Goal: Task Accomplishment & Management: Manage account settings

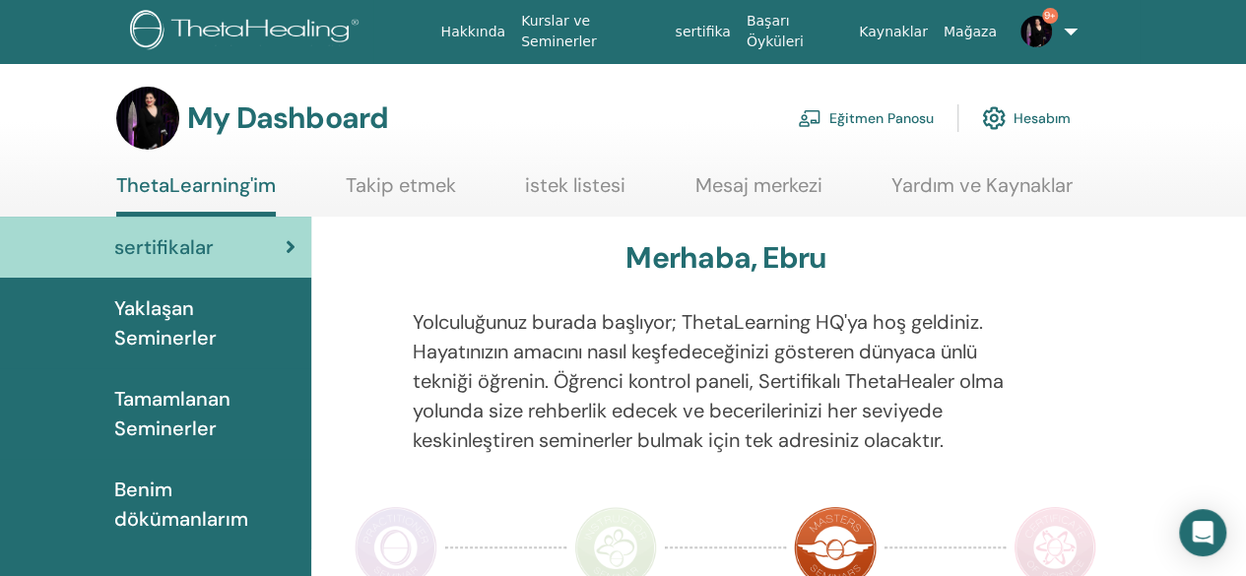
click at [905, 111] on link "Eğitmen Panosu" at bounding box center [866, 117] width 136 height 43
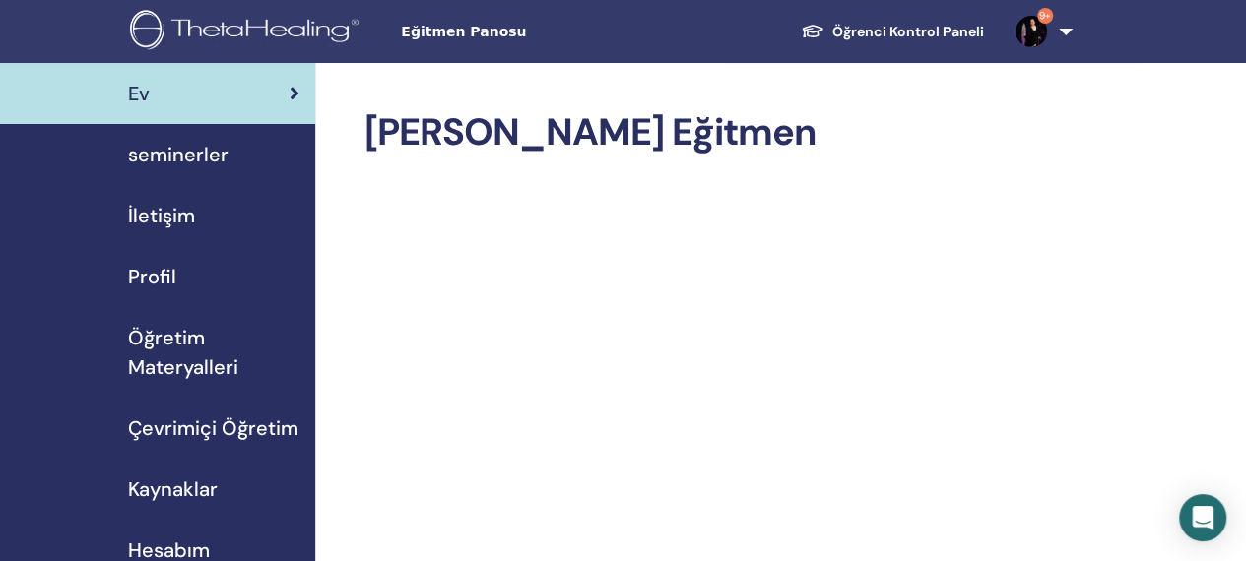
click at [159, 150] on span "seminerler" at bounding box center [178, 155] width 100 height 30
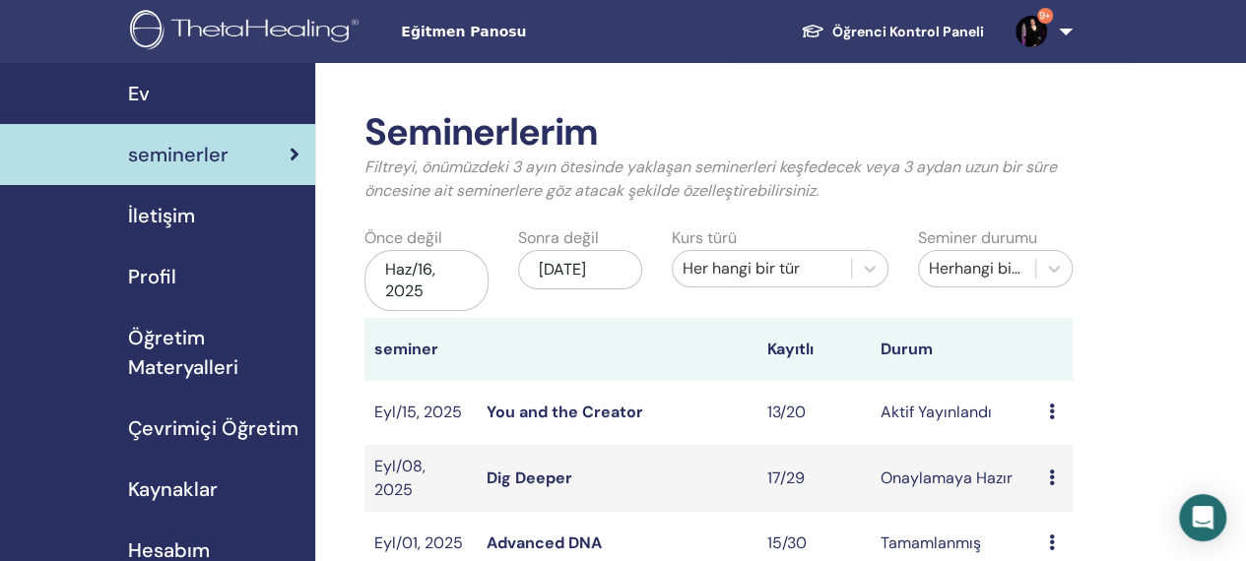
click at [571, 415] on link "You and the Creator" at bounding box center [564, 412] width 157 height 21
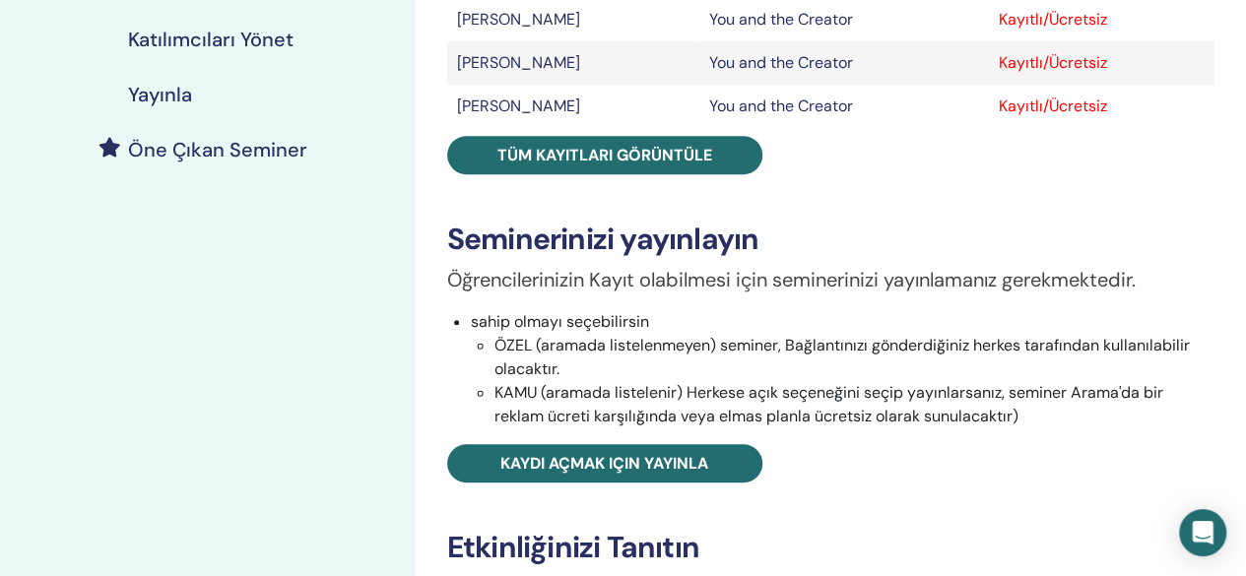
scroll to position [423, 0]
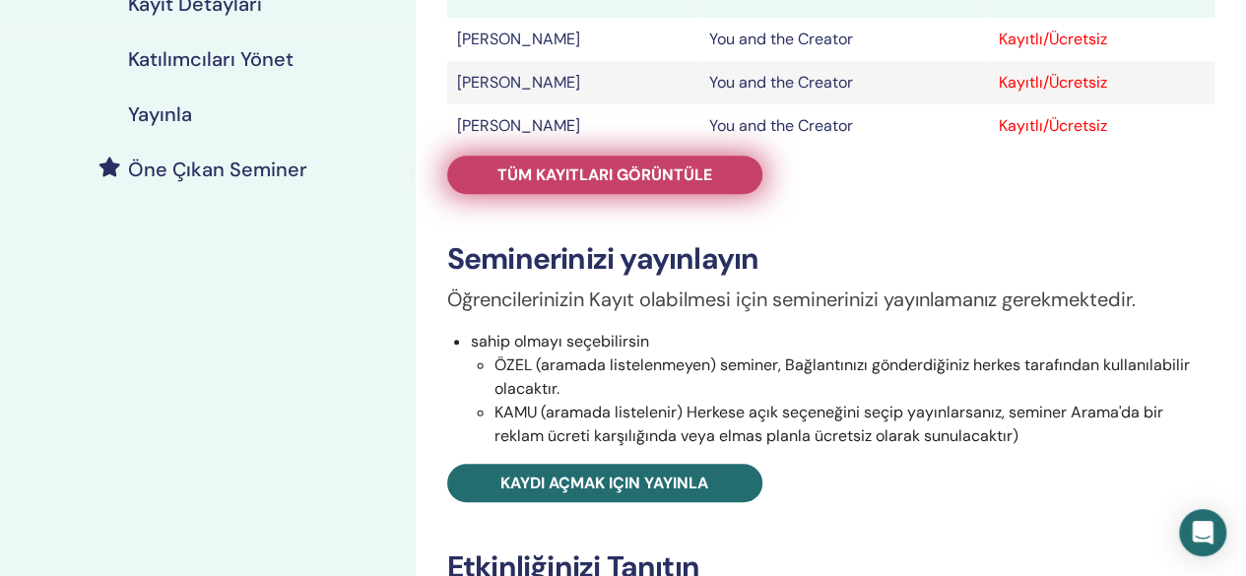
click at [500, 176] on span "Tüm kayıtları görüntüle" at bounding box center [604, 174] width 215 height 21
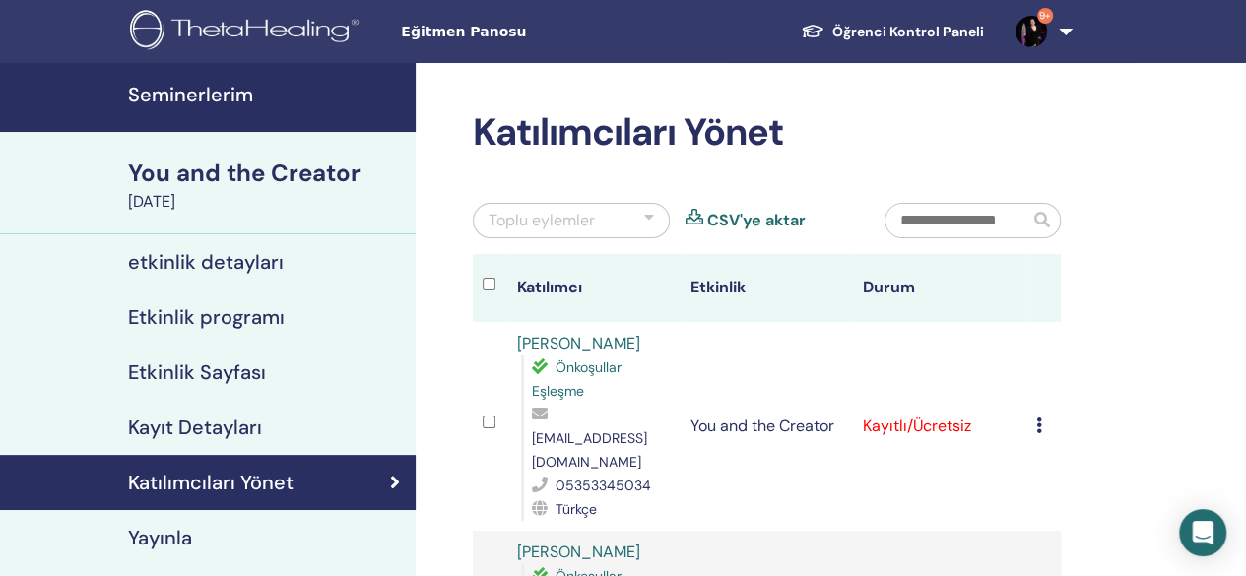
click at [650, 223] on div at bounding box center [649, 221] width 10 height 24
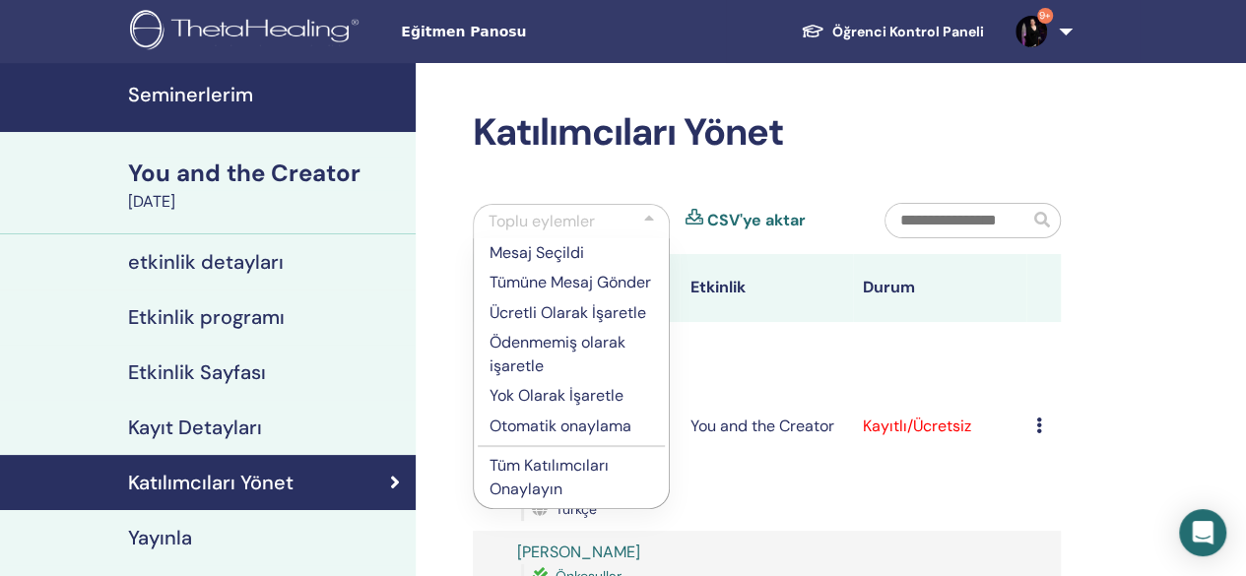
click at [524, 306] on p "Ücretli Olarak İşaretle" at bounding box center [570, 313] width 163 height 24
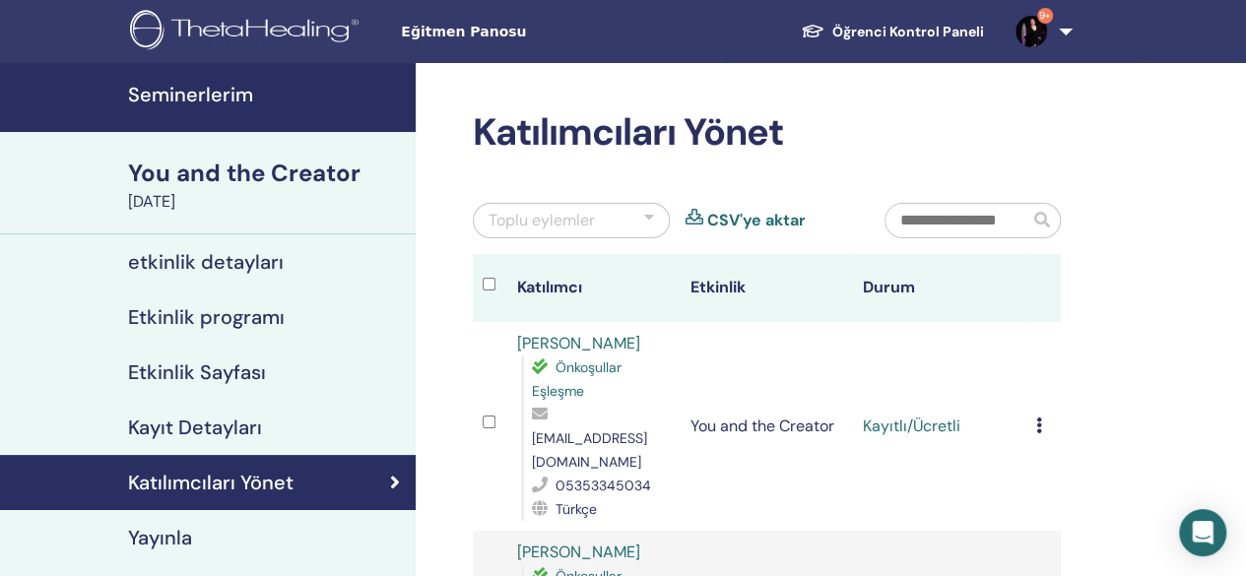
click at [651, 220] on div at bounding box center [649, 221] width 10 height 24
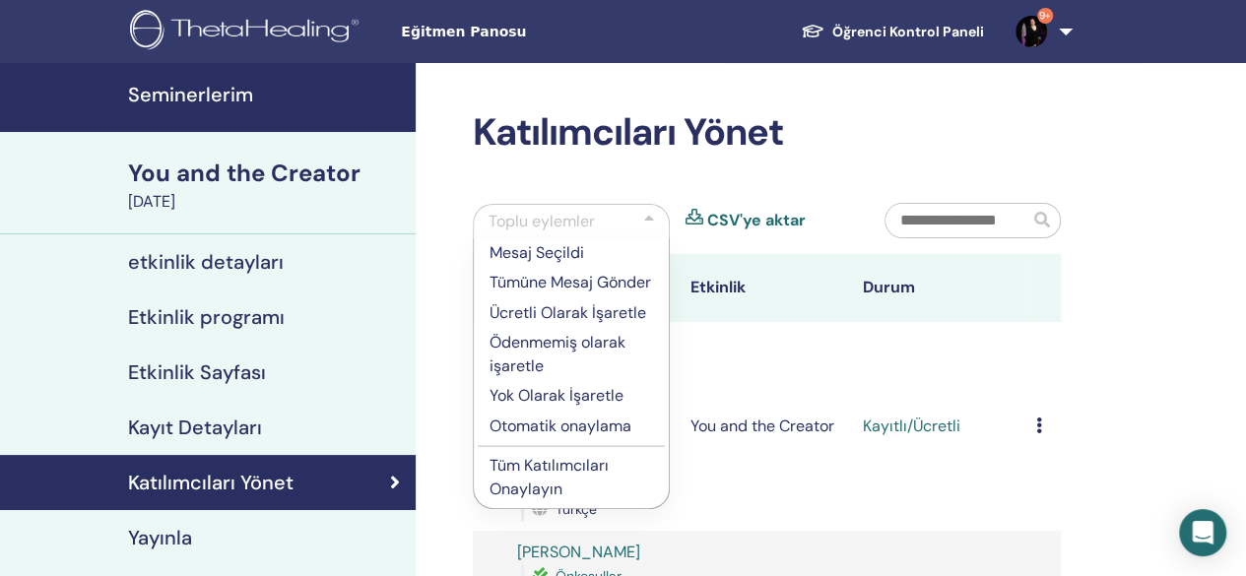
click at [565, 472] on p "Tüm Katılımcıları Onaylayın" at bounding box center [570, 477] width 163 height 47
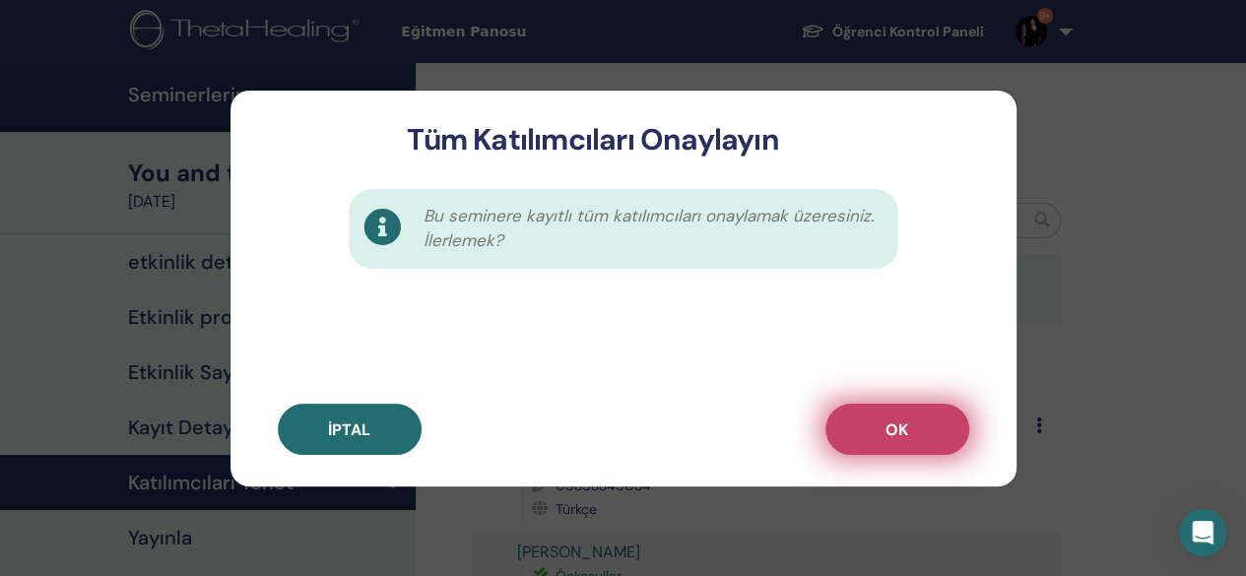
click at [873, 421] on button "OK" at bounding box center [897, 429] width 144 height 51
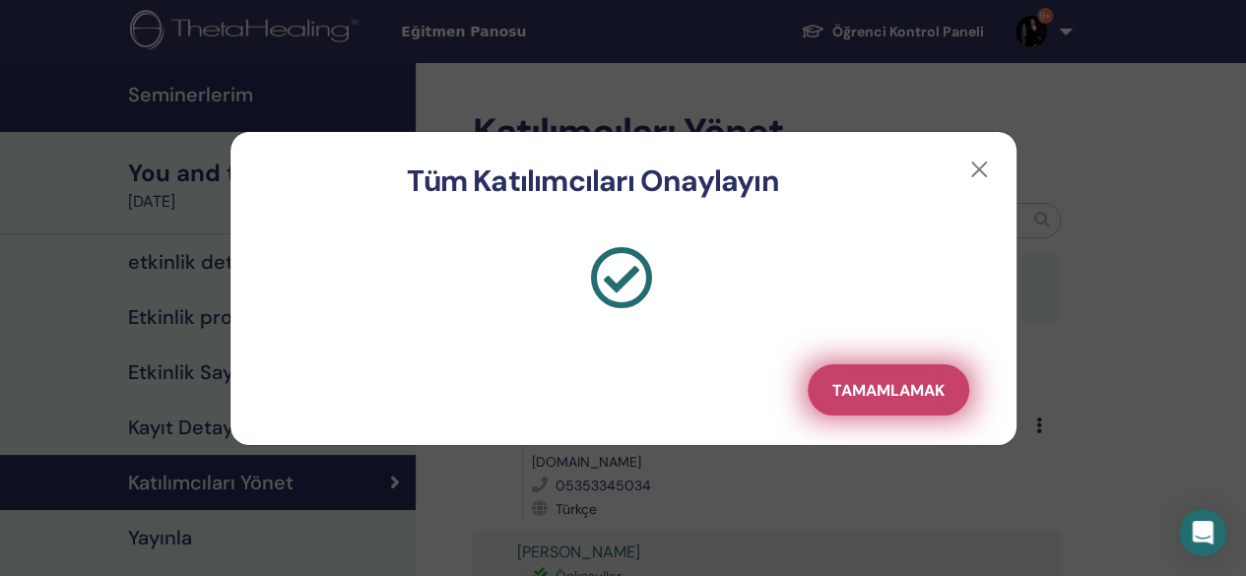
click at [924, 375] on button "Tamamlamak" at bounding box center [887, 389] width 161 height 51
